Goal: Information Seeking & Learning: Learn about a topic

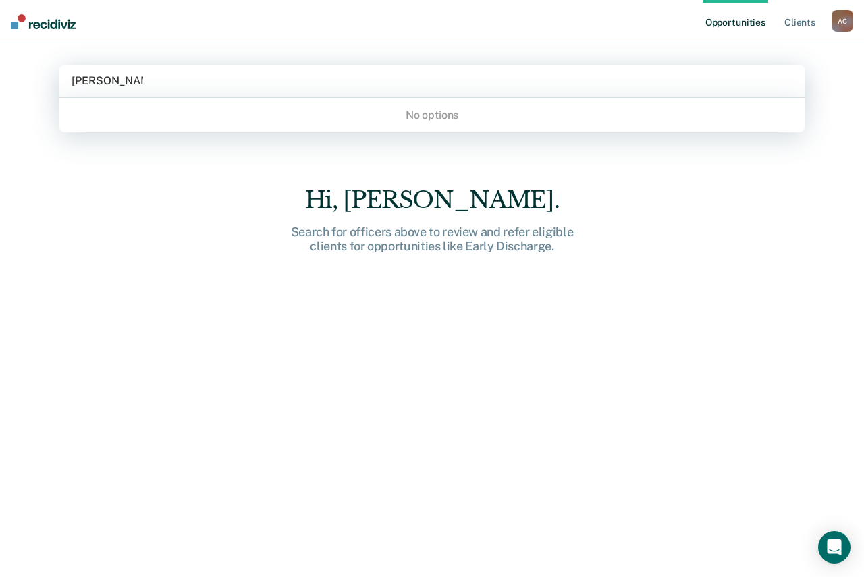
type input "[PERSON_NAME]"
click at [846, 18] on div "A C" at bounding box center [843, 21] width 22 height 22
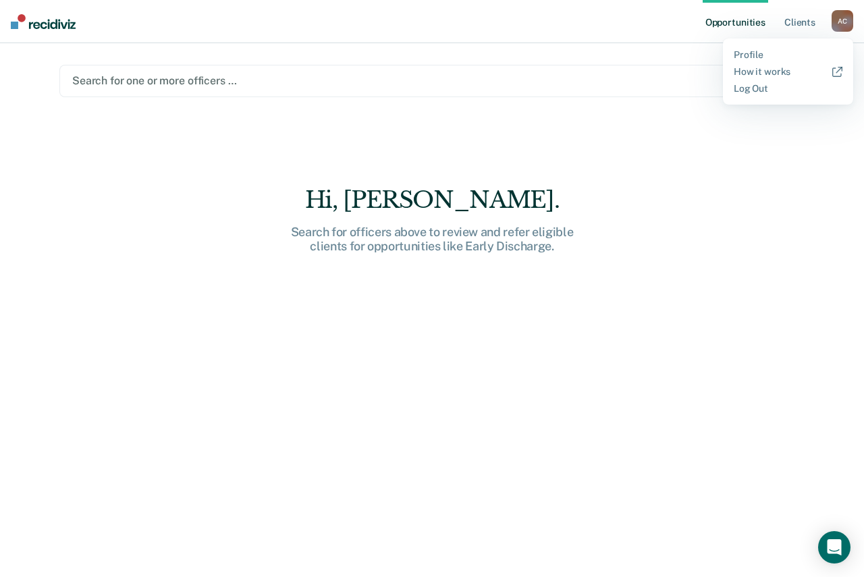
click at [521, 86] on div at bounding box center [432, 81] width 720 height 16
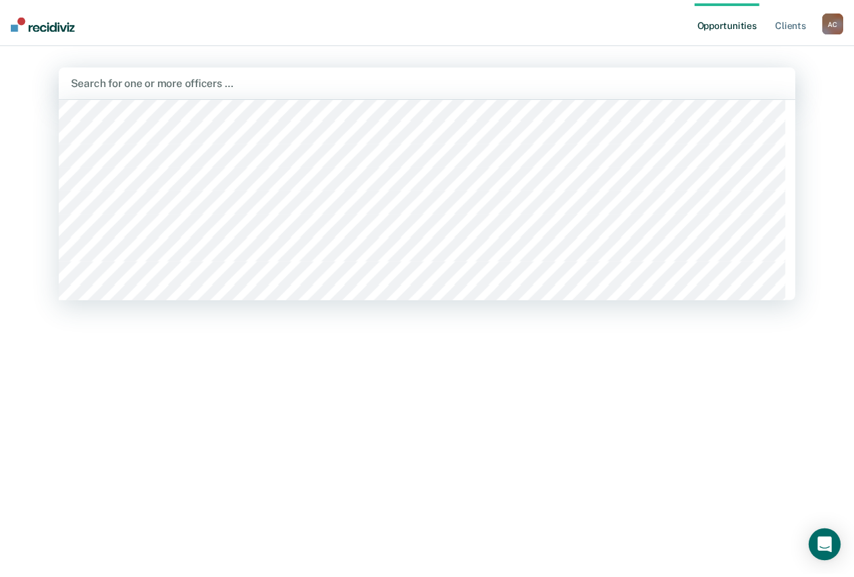
scroll to position [810, 0]
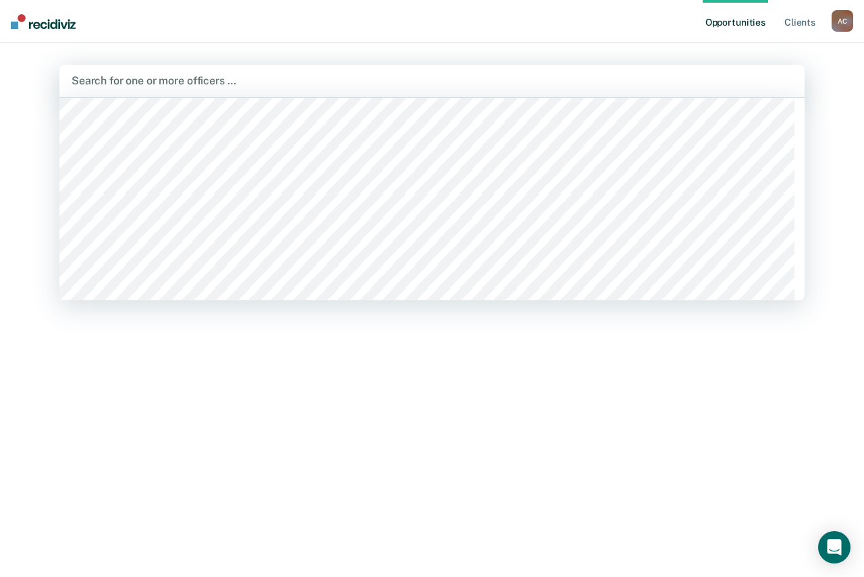
click at [566, 45] on main "515 results available. Use Up and Down to choose options, press Enter to select…" at bounding box center [432, 294] width 778 height 502
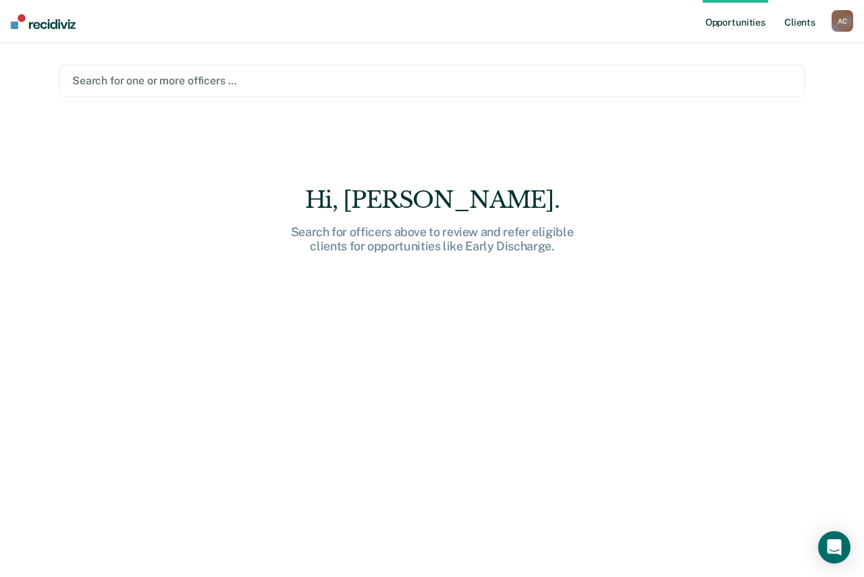
click at [811, 22] on link "Client s" at bounding box center [800, 21] width 36 height 43
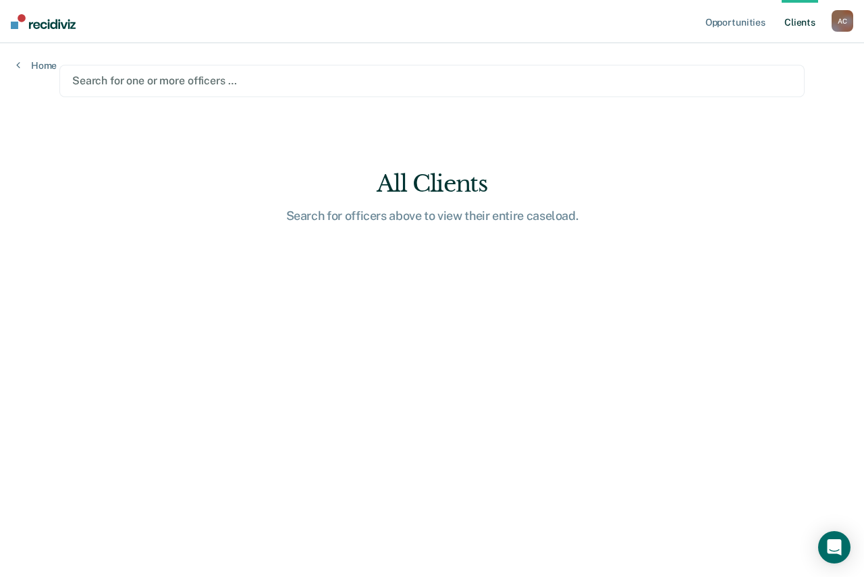
click at [839, 22] on div "A C" at bounding box center [843, 21] width 22 height 22
click at [205, 71] on div "Search for one or more officers …" at bounding box center [431, 81] width 745 height 32
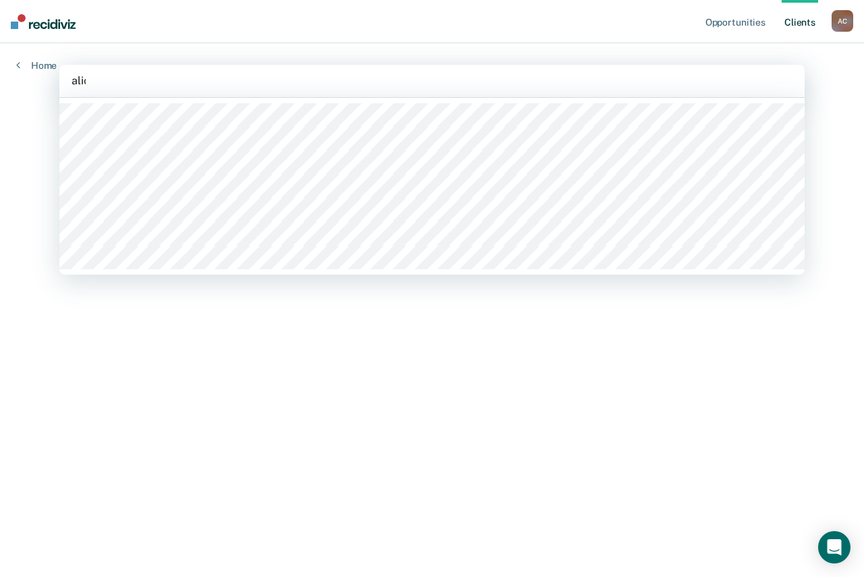
type input "[PERSON_NAME]"
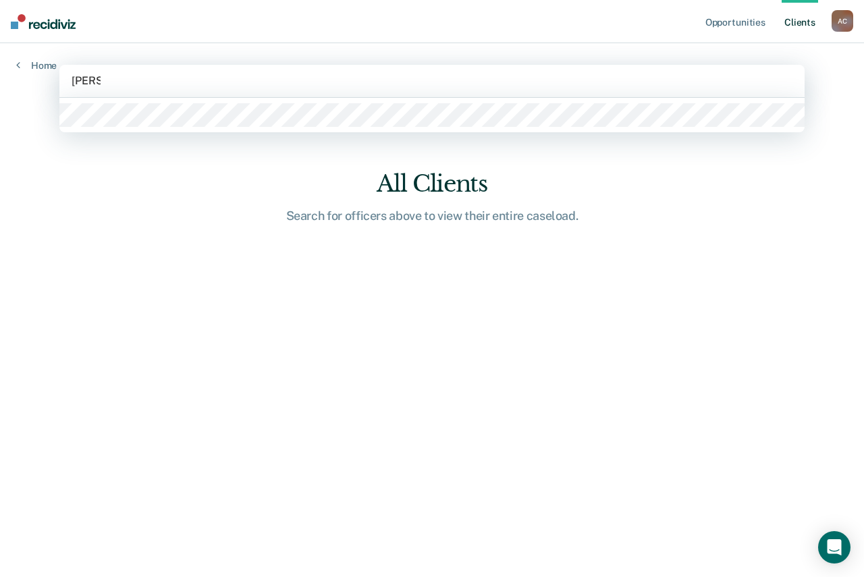
click at [105, 103] on div at bounding box center [431, 115] width 745 height 34
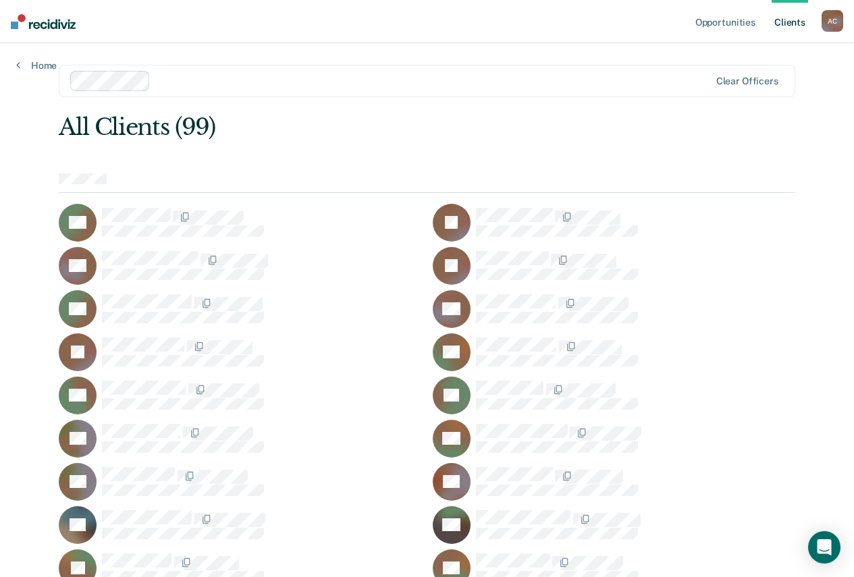
click at [132, 137] on div "All Clients (99)" at bounding box center [353, 127] width 589 height 28
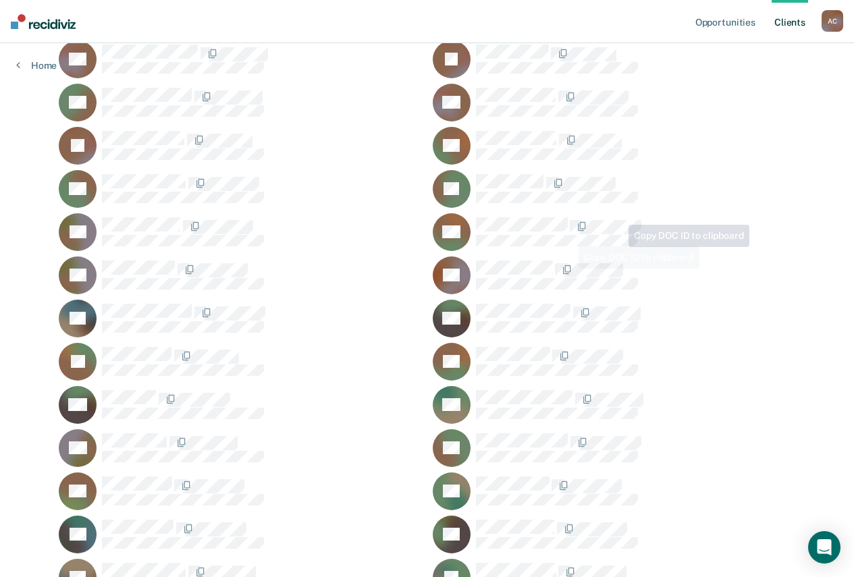
scroll to position [11, 0]
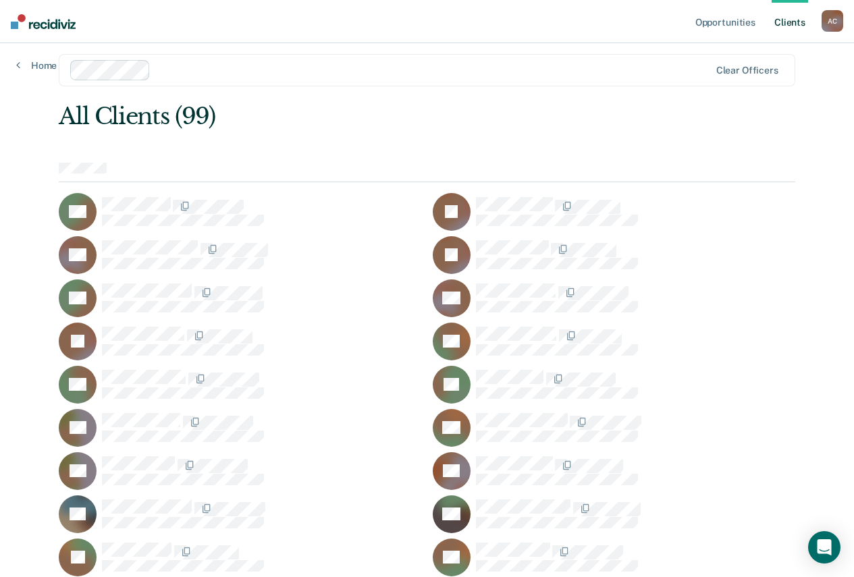
click at [787, 23] on link "Client s" at bounding box center [790, 21] width 36 height 43
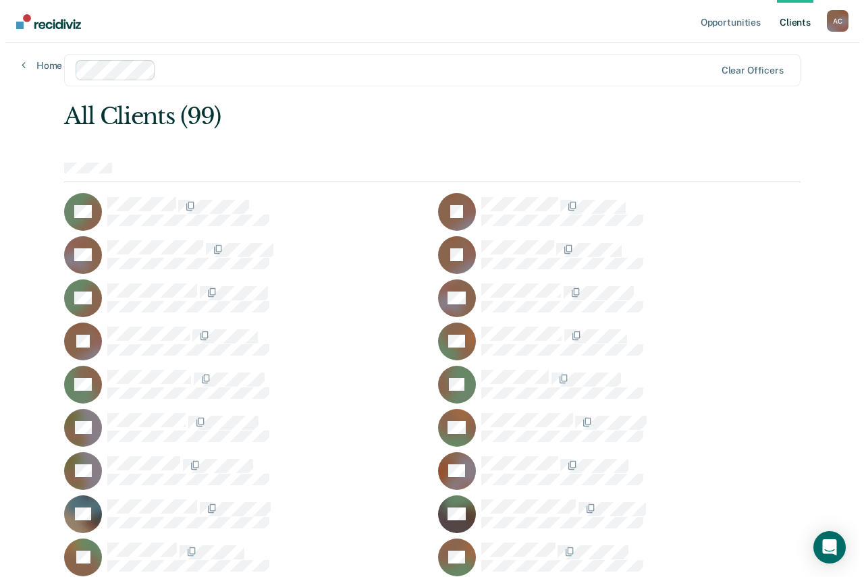
scroll to position [0, 0]
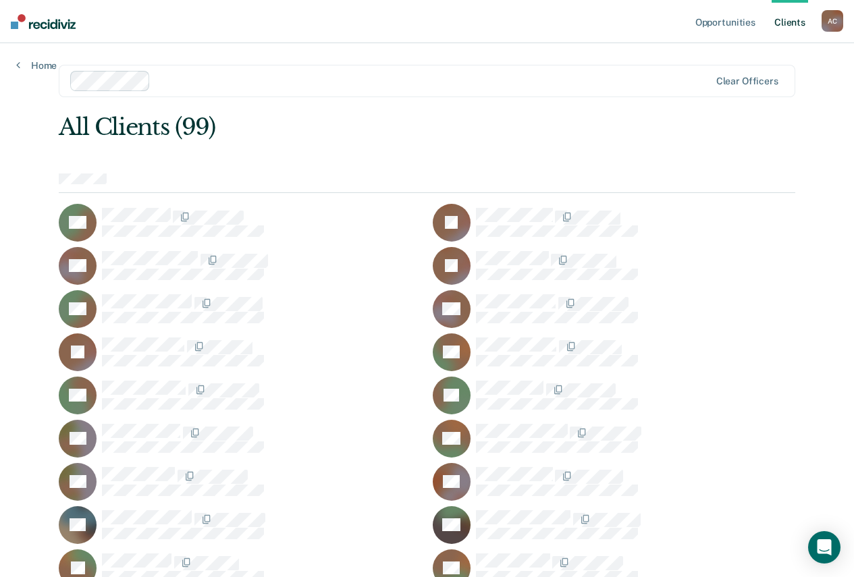
click at [824, 22] on div "A C" at bounding box center [833, 21] width 22 height 22
click at [47, 59] on link "Home" at bounding box center [36, 65] width 41 height 12
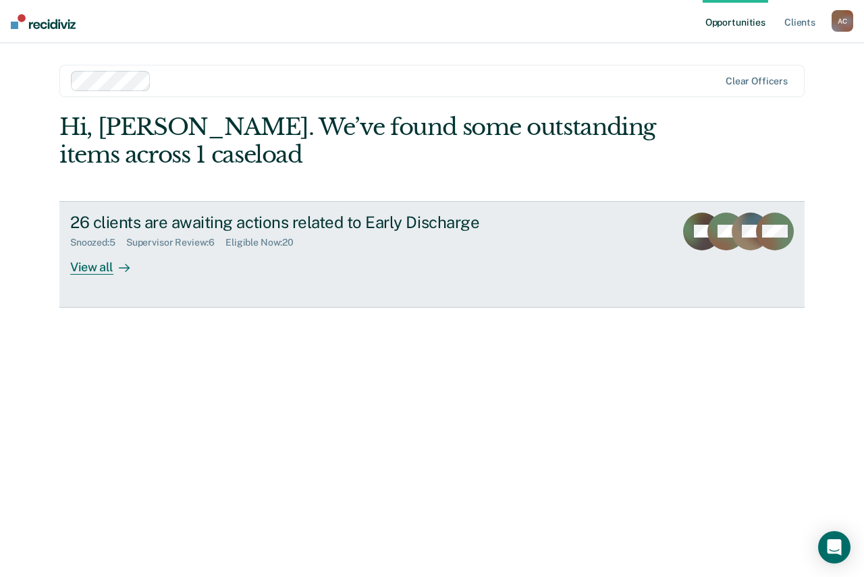
click at [80, 267] on div "View all" at bounding box center [108, 261] width 76 height 26
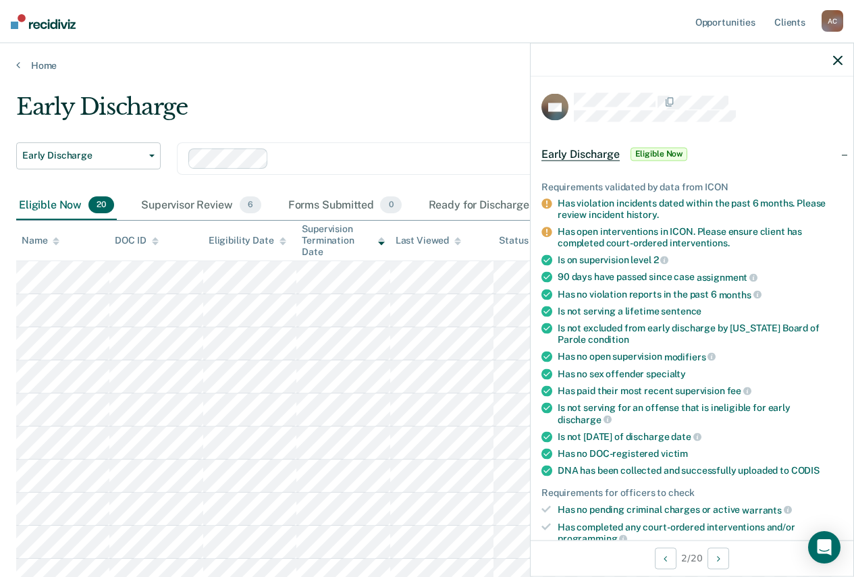
click at [353, 85] on main "Early Discharge Early Discharge Early Discharge Clear officers Eligible Now 20 …" at bounding box center [427, 544] width 854 height 945
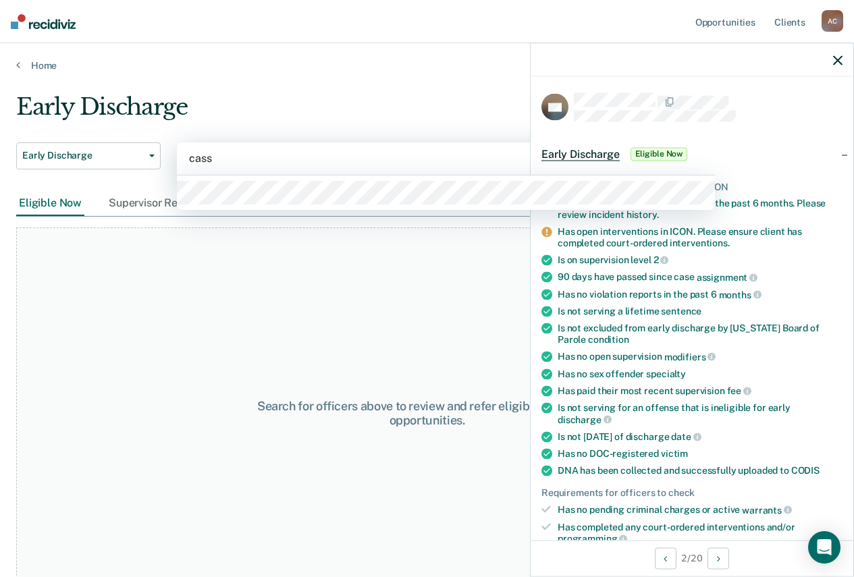
type input "cassa"
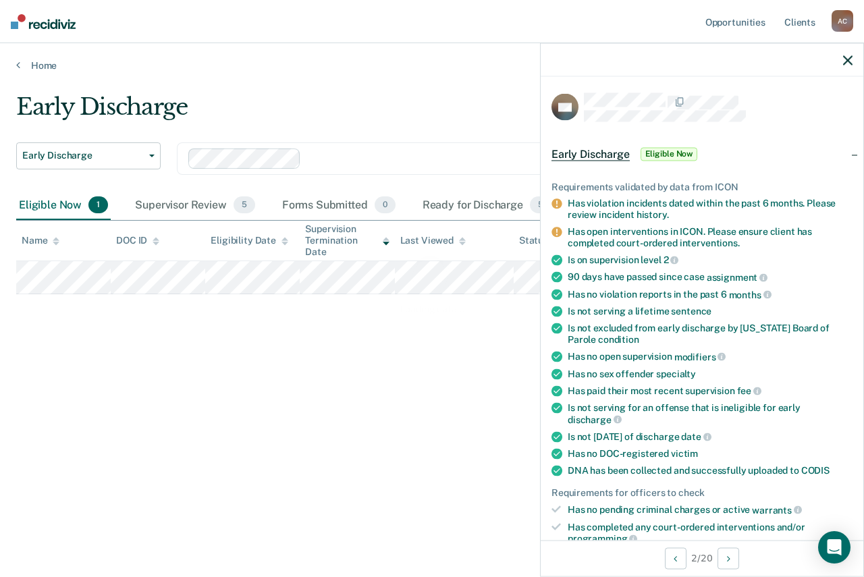
click at [851, 61] on icon "button" at bounding box center [847, 59] width 9 height 9
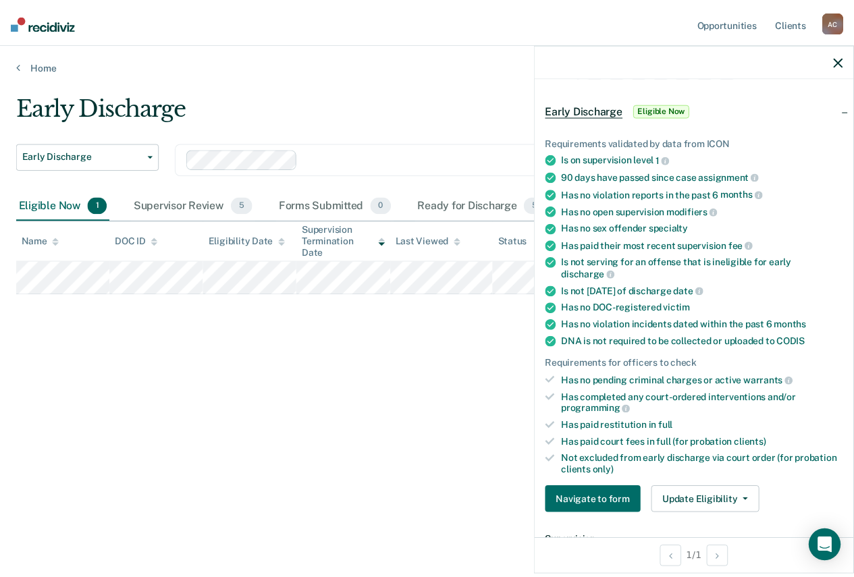
scroll to position [68, 0]
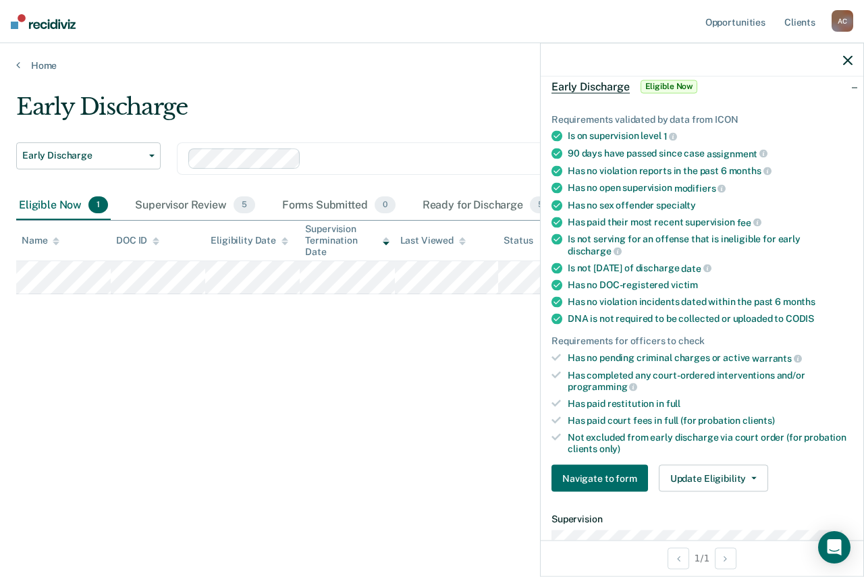
click at [396, 426] on div "Early Discharge Early Discharge Early Discharge Clear officers Eligible Now 1 S…" at bounding box center [432, 284] width 832 height 383
drag, startPoint x: 775, startPoint y: 155, endPoint x: 562, endPoint y: 153, distance: 213.3
click at [562, 153] on li "90 days have passed since case assignment" at bounding box center [702, 153] width 301 height 12
click at [238, 321] on div "Early Discharge Early Discharge Early Discharge Clear officers Eligible Now 1 S…" at bounding box center [432, 284] width 832 height 383
click at [851, 57] on icon "button" at bounding box center [847, 59] width 9 height 9
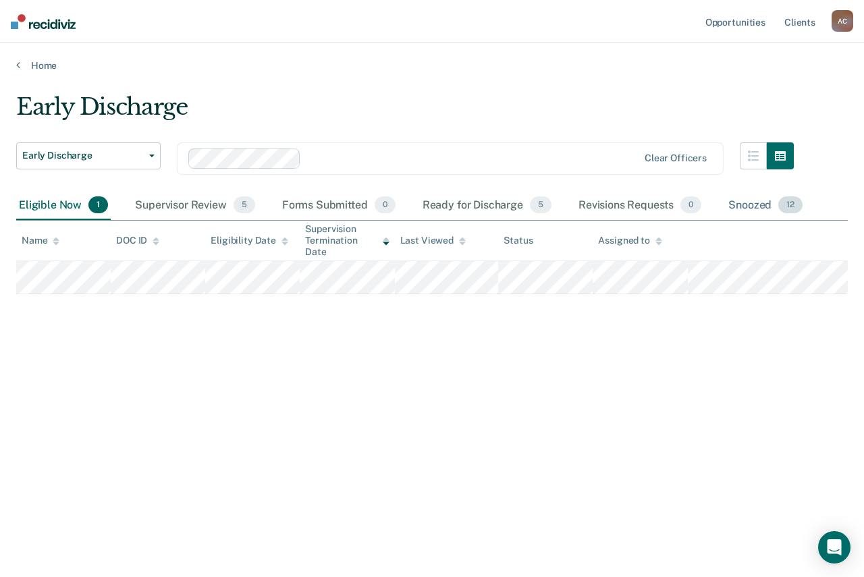
click at [737, 207] on div "Snoozed 12" at bounding box center [766, 206] width 80 height 30
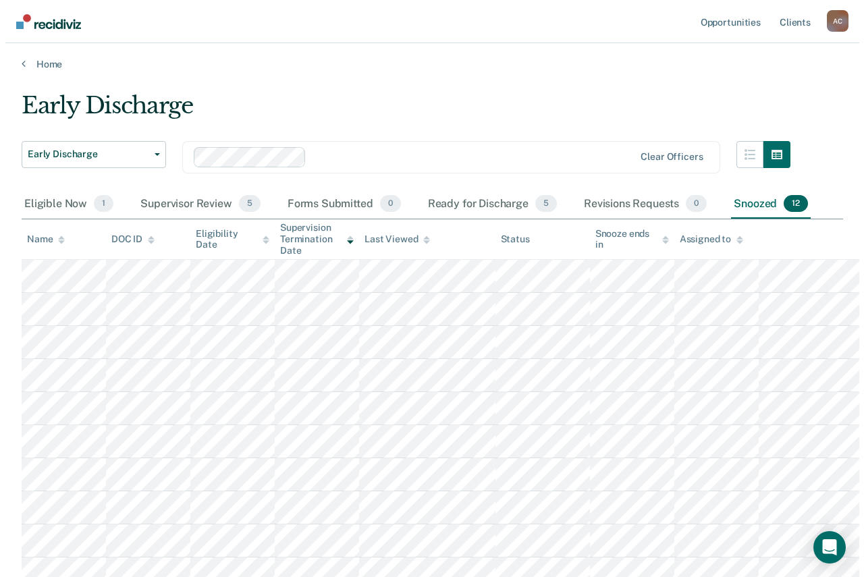
scroll to position [0, 0]
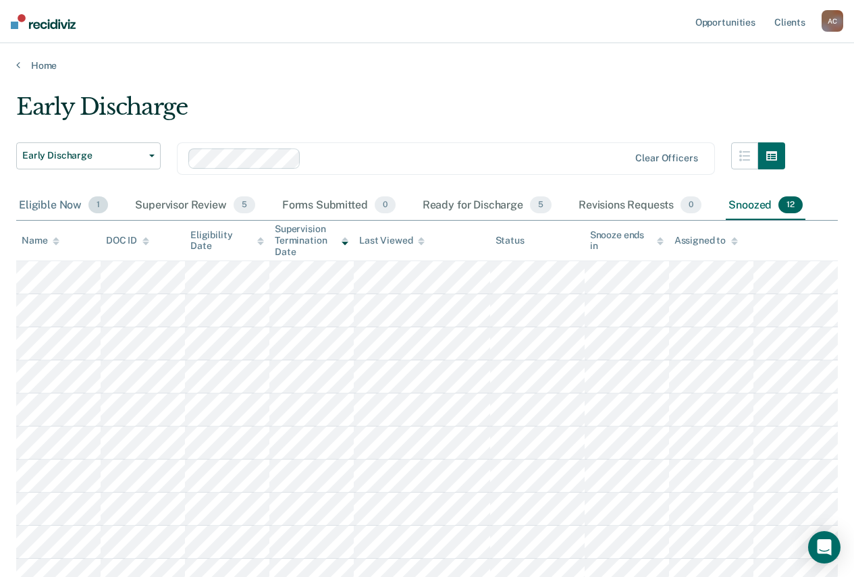
click at [63, 204] on div "Eligible Now 1" at bounding box center [63, 206] width 95 height 30
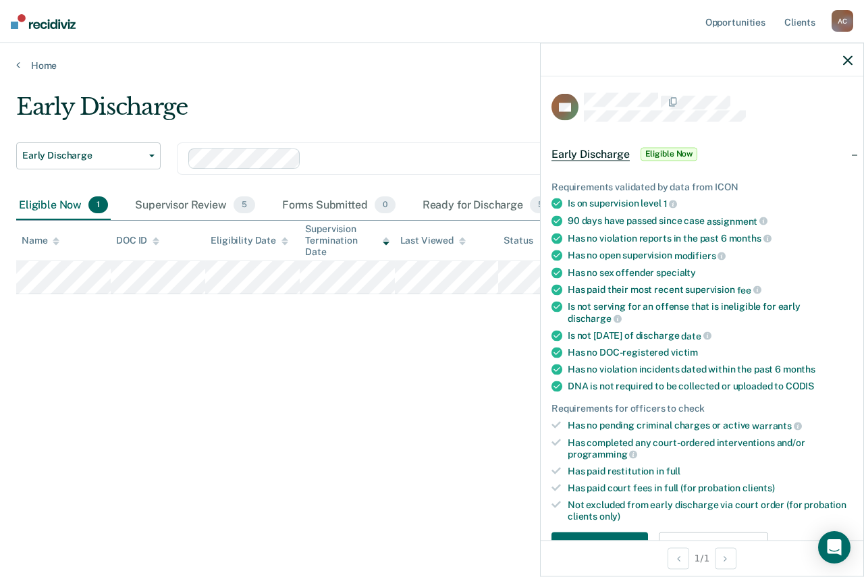
click at [310, 424] on div "Early Discharge Early Discharge Early Discharge Clear officers Eligible Now 1 S…" at bounding box center [432, 284] width 832 height 383
click at [353, 397] on div "Early Discharge Early Discharge Early Discharge Clear officers Eligible Now 1 S…" at bounding box center [432, 284] width 832 height 383
drag, startPoint x: 756, startPoint y: 219, endPoint x: 570, endPoint y: 221, distance: 186.4
click at [570, 221] on div "90 days have passed since case assignment" at bounding box center [710, 221] width 285 height 12
copy div "90 days have passed since case assignment"
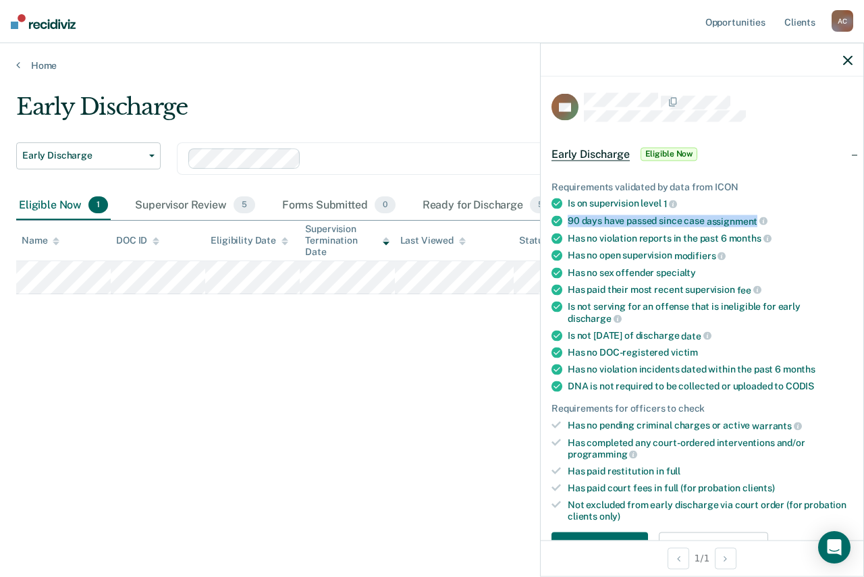
copy div "90 days have passed since case assignment"
